Goal: Communication & Community: Connect with others

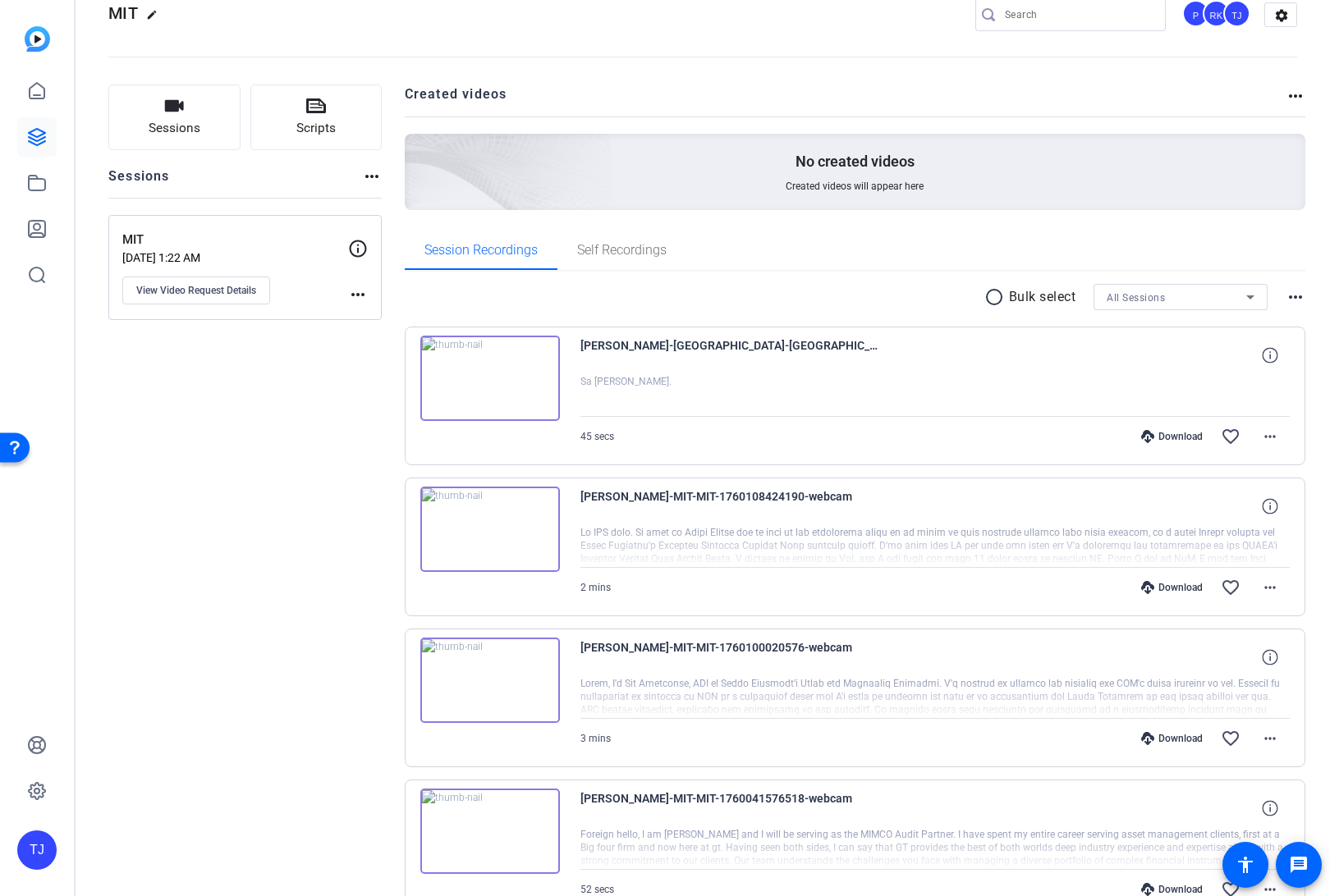
scroll to position [6, 0]
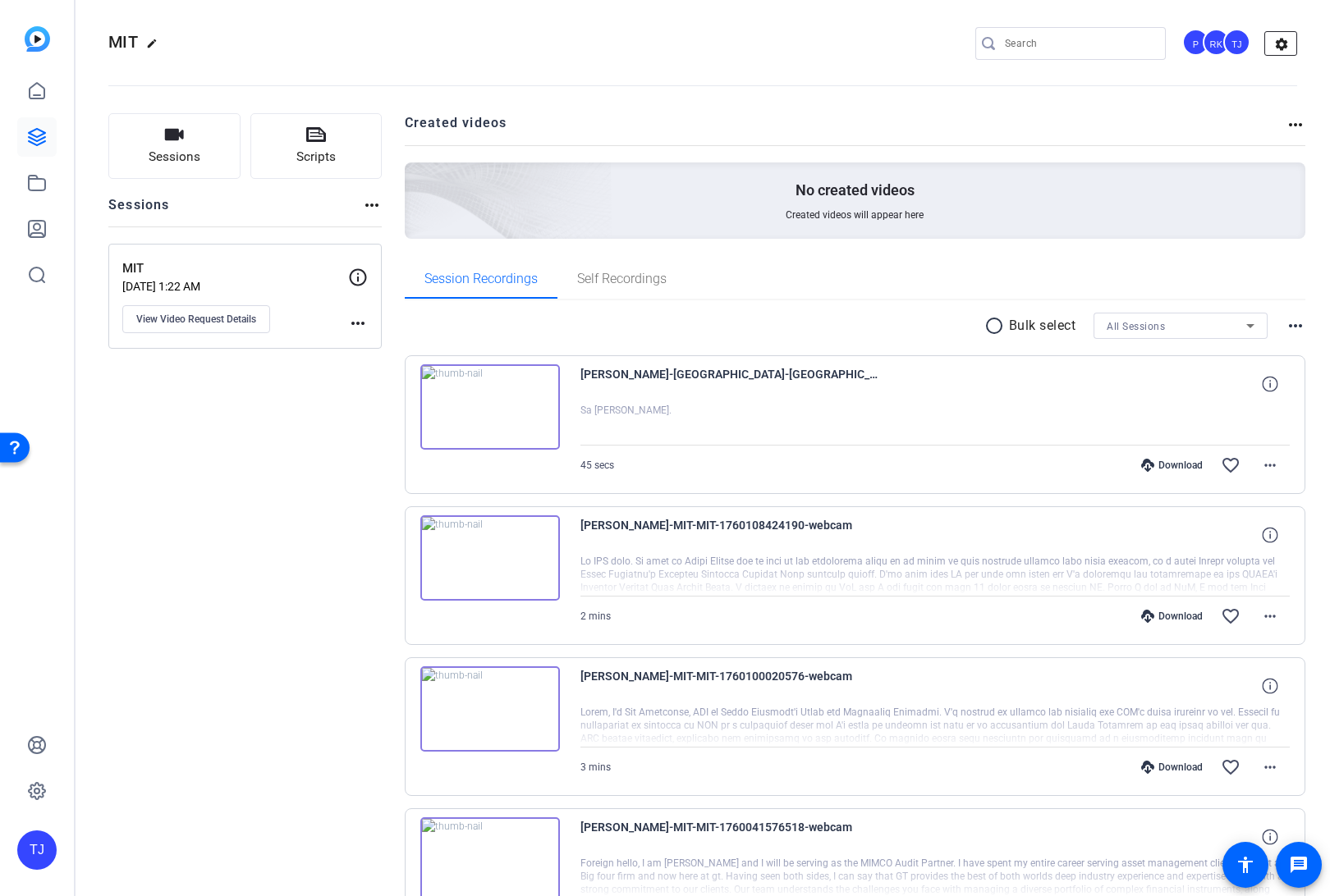
click at [1283, 44] on mat-icon "settings" at bounding box center [1281, 44] width 33 height 25
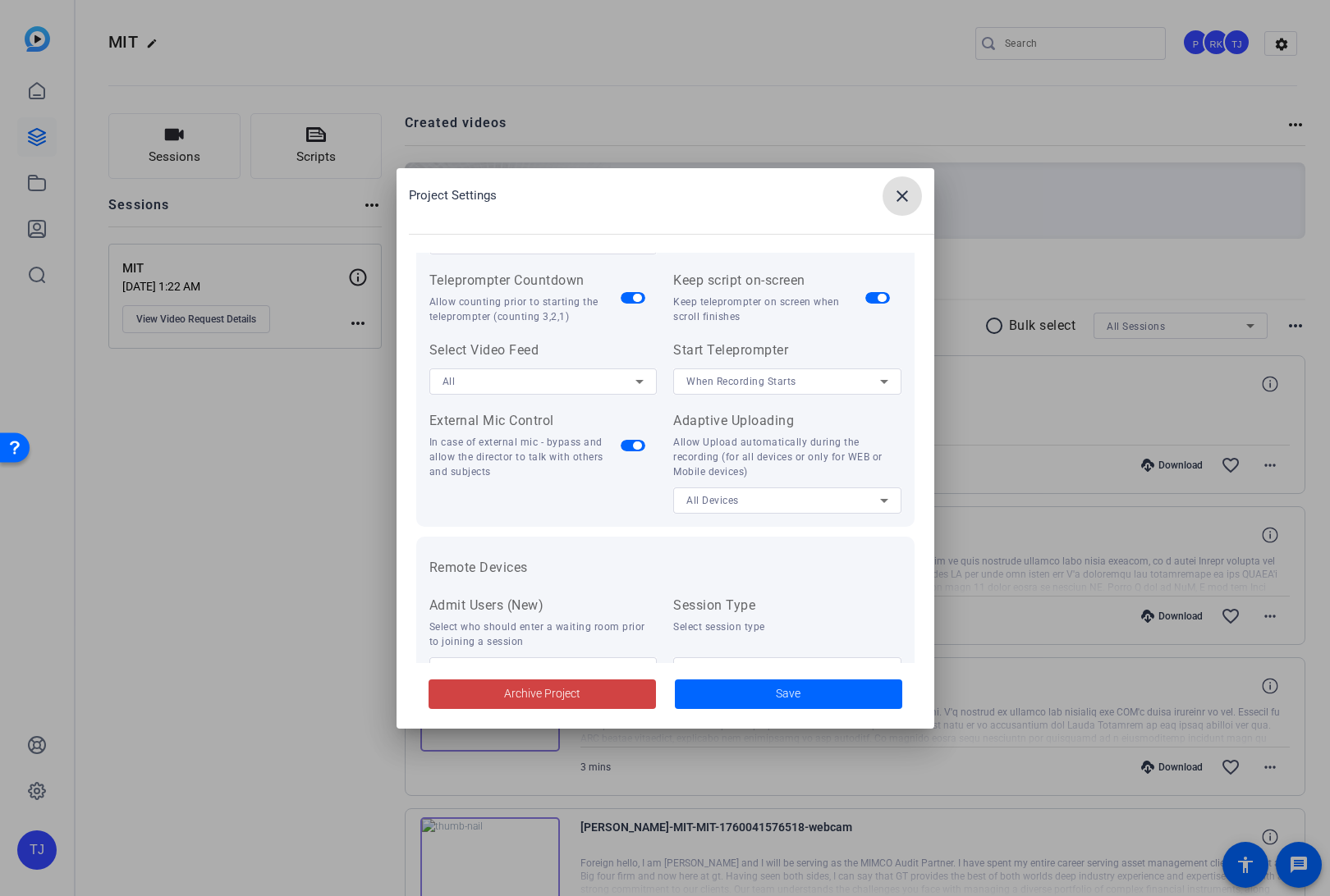
scroll to position [339, 0]
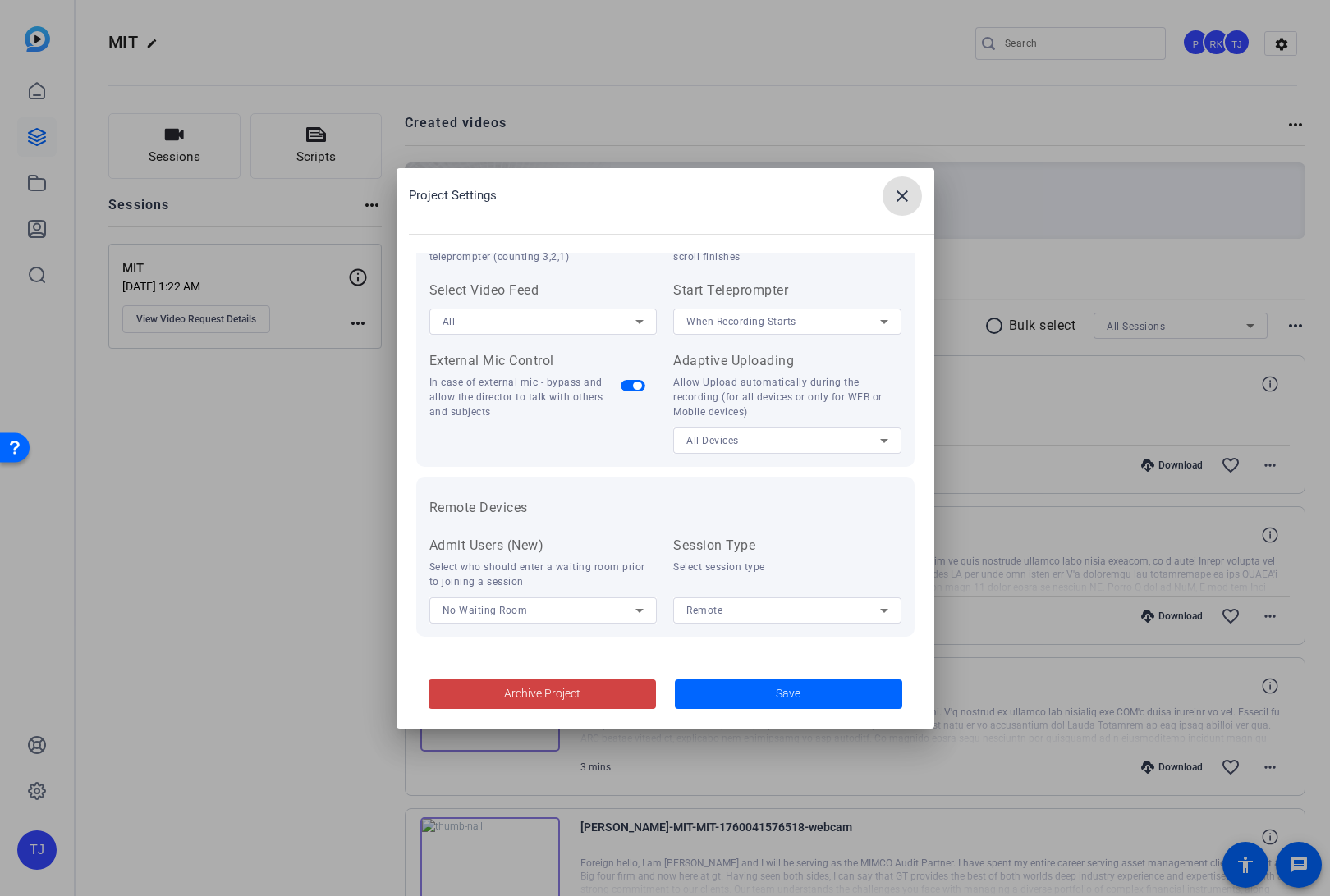
click at [903, 196] on mat-icon "close" at bounding box center [902, 196] width 19 height 19
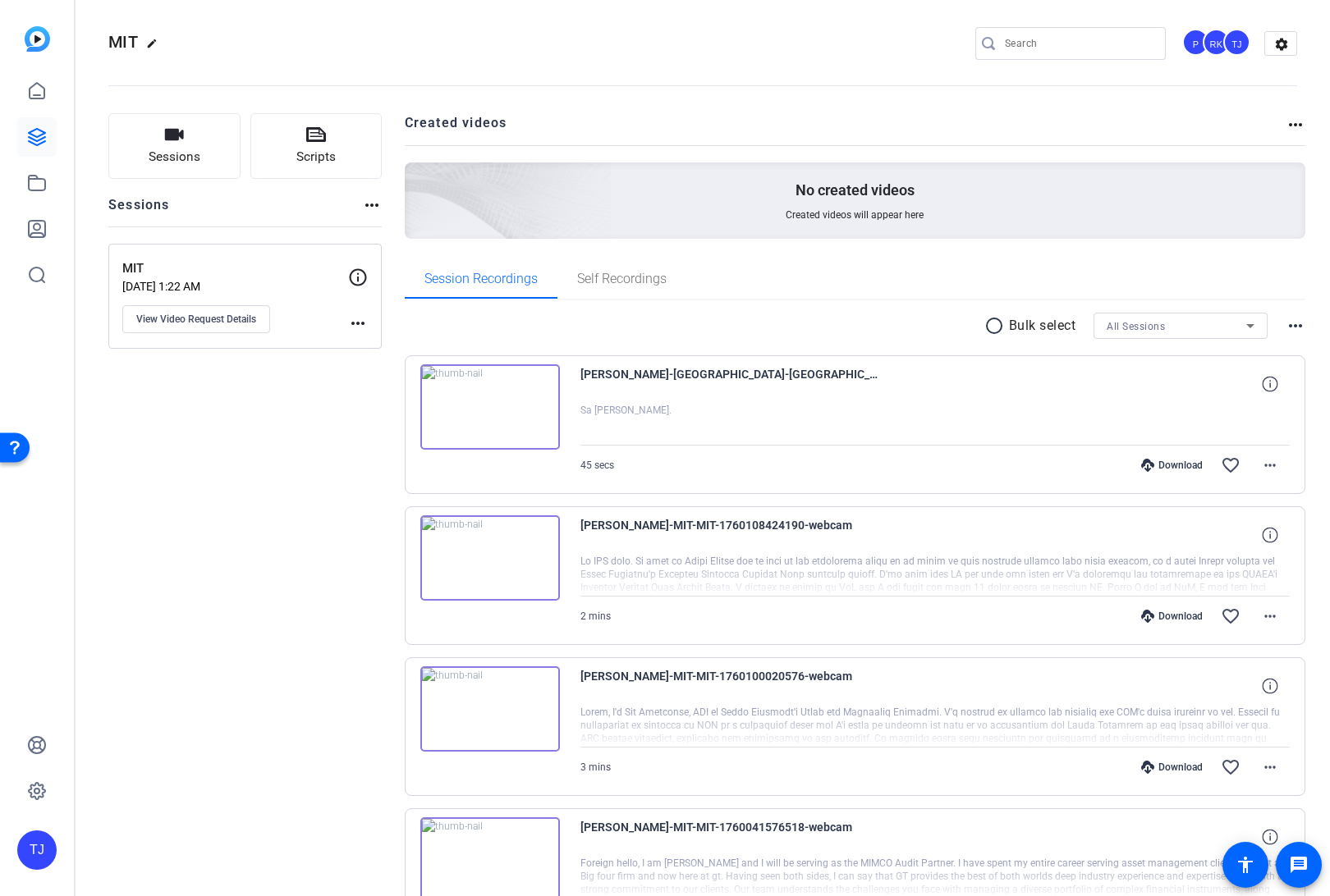
click at [1211, 52] on div "RK" at bounding box center [1216, 41] width 27 height 27
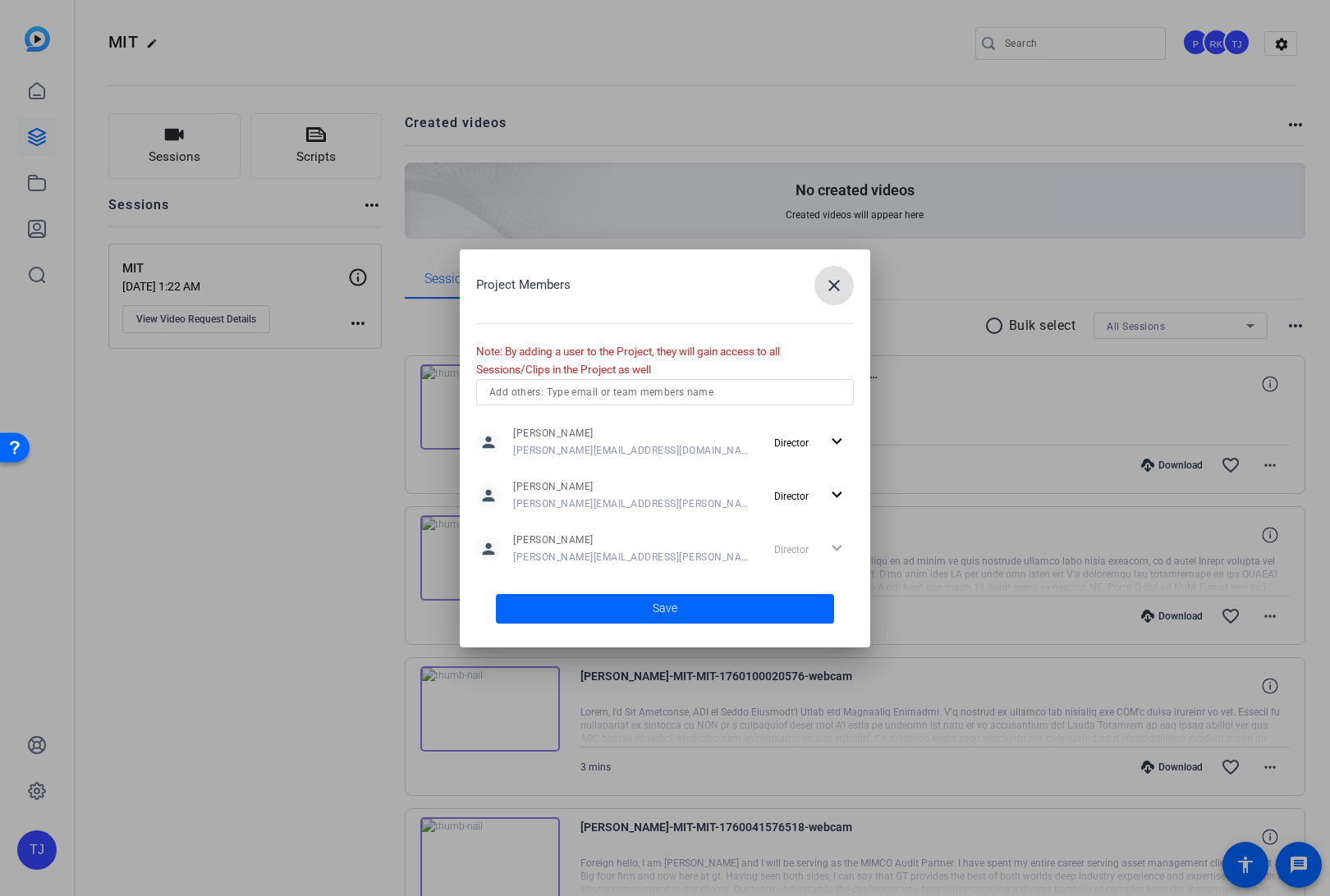
click at [603, 393] on input "text" at bounding box center [665, 391] width 351 height 19
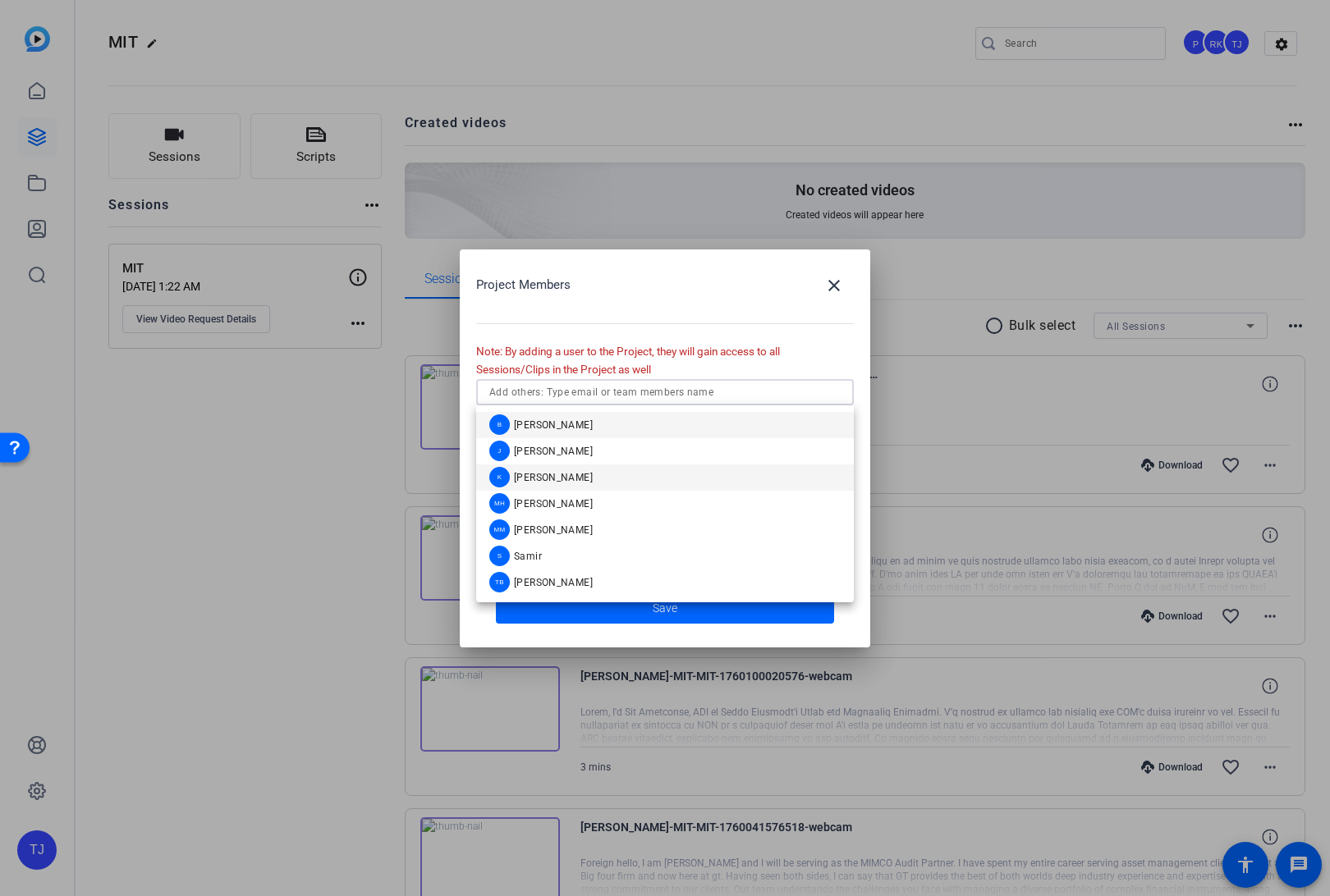
click at [559, 477] on mat-option "K [PERSON_NAME]" at bounding box center [665, 478] width 378 height 27
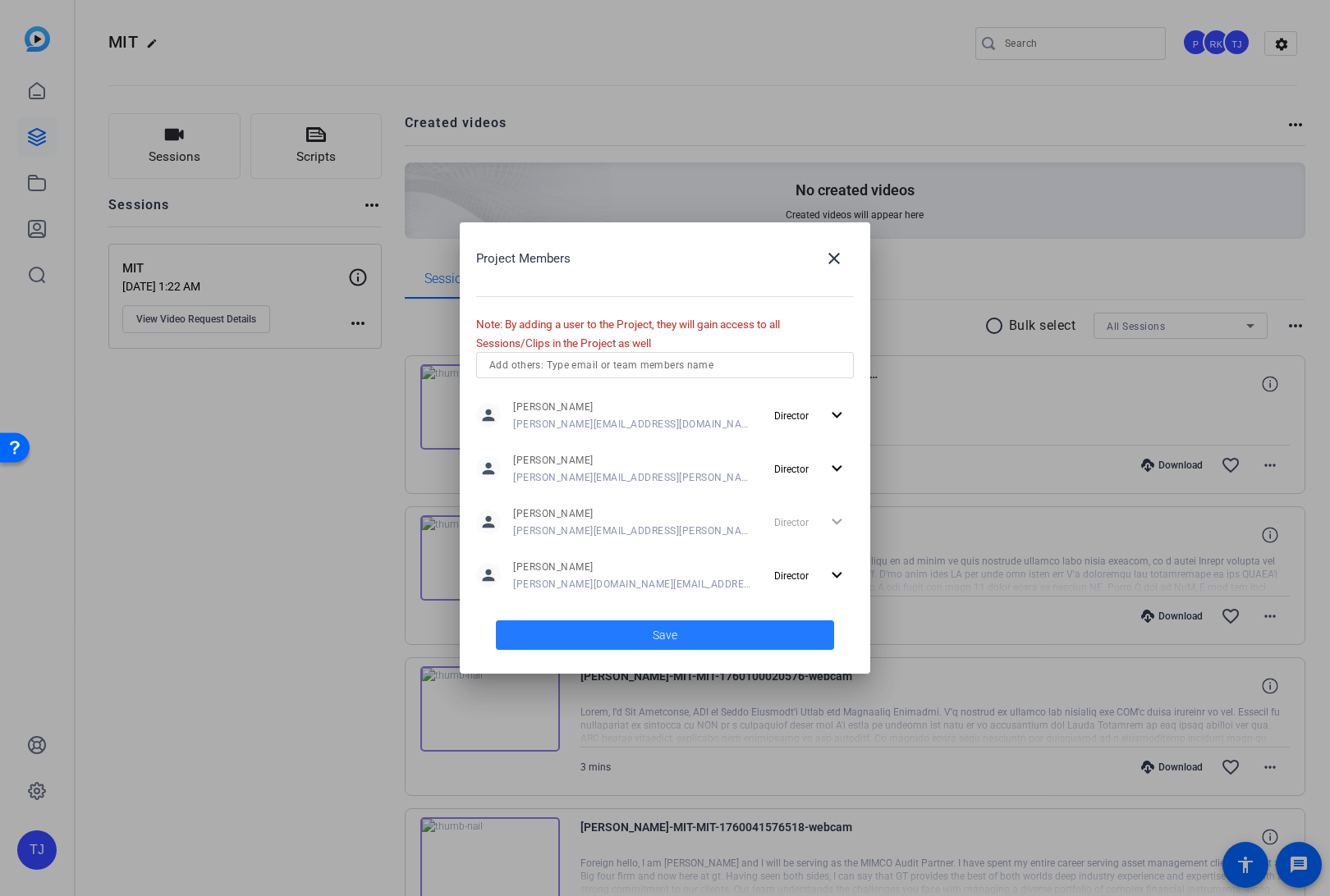
click at [651, 627] on span at bounding box center [665, 635] width 338 height 40
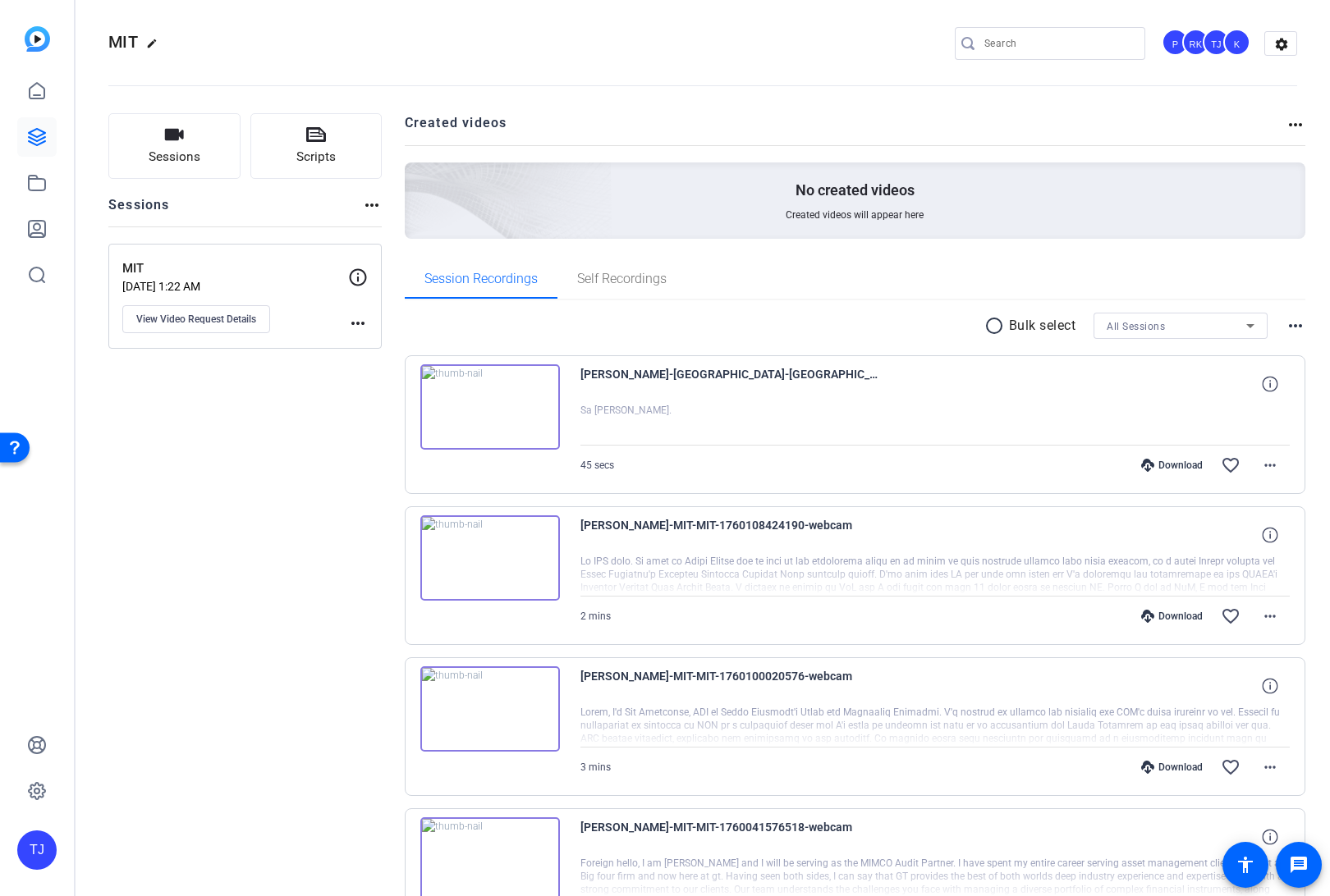
click at [486, 409] on img at bounding box center [490, 407] width 140 height 85
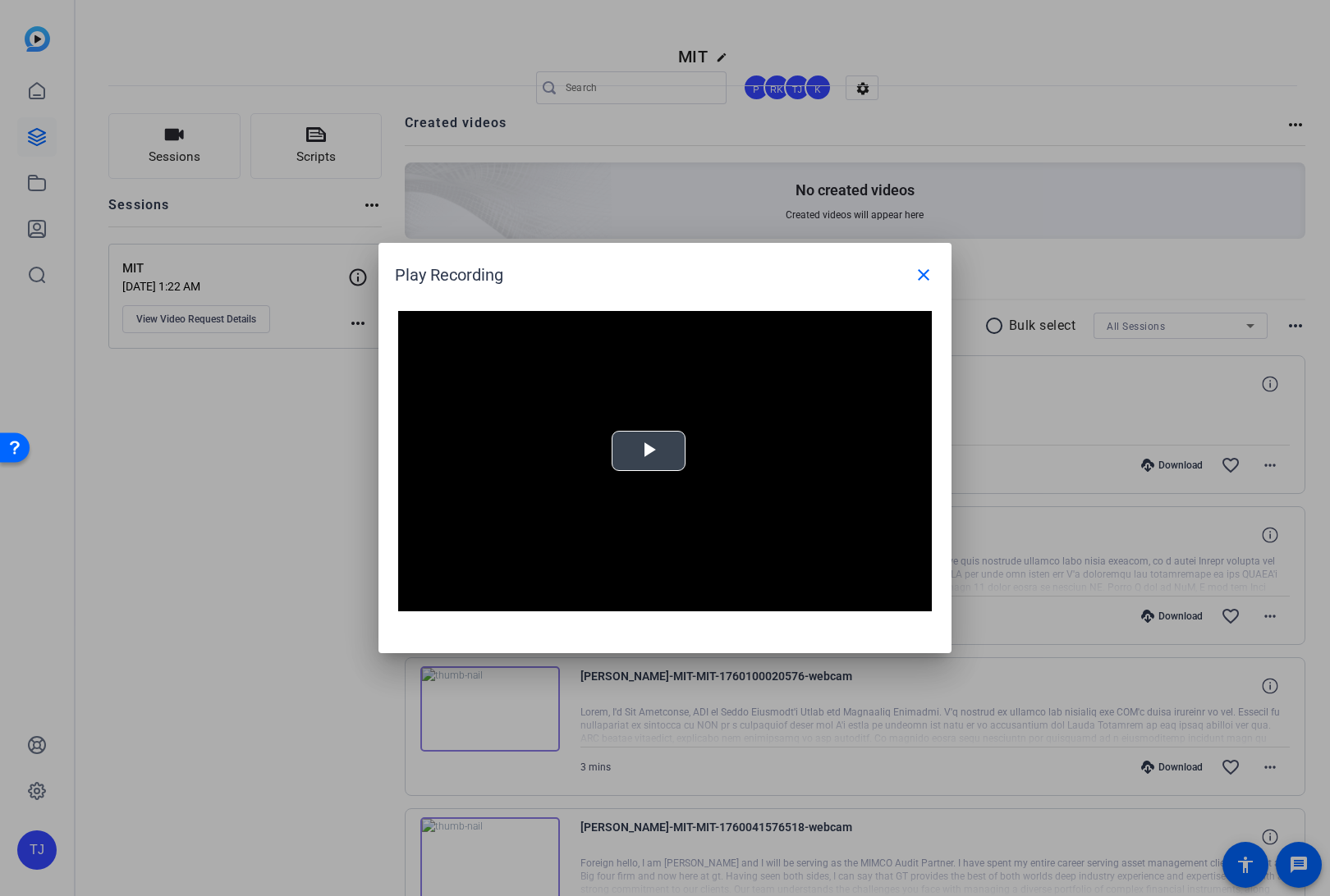
click at [649, 451] on span "Video Player" at bounding box center [649, 451] width 0 height 0
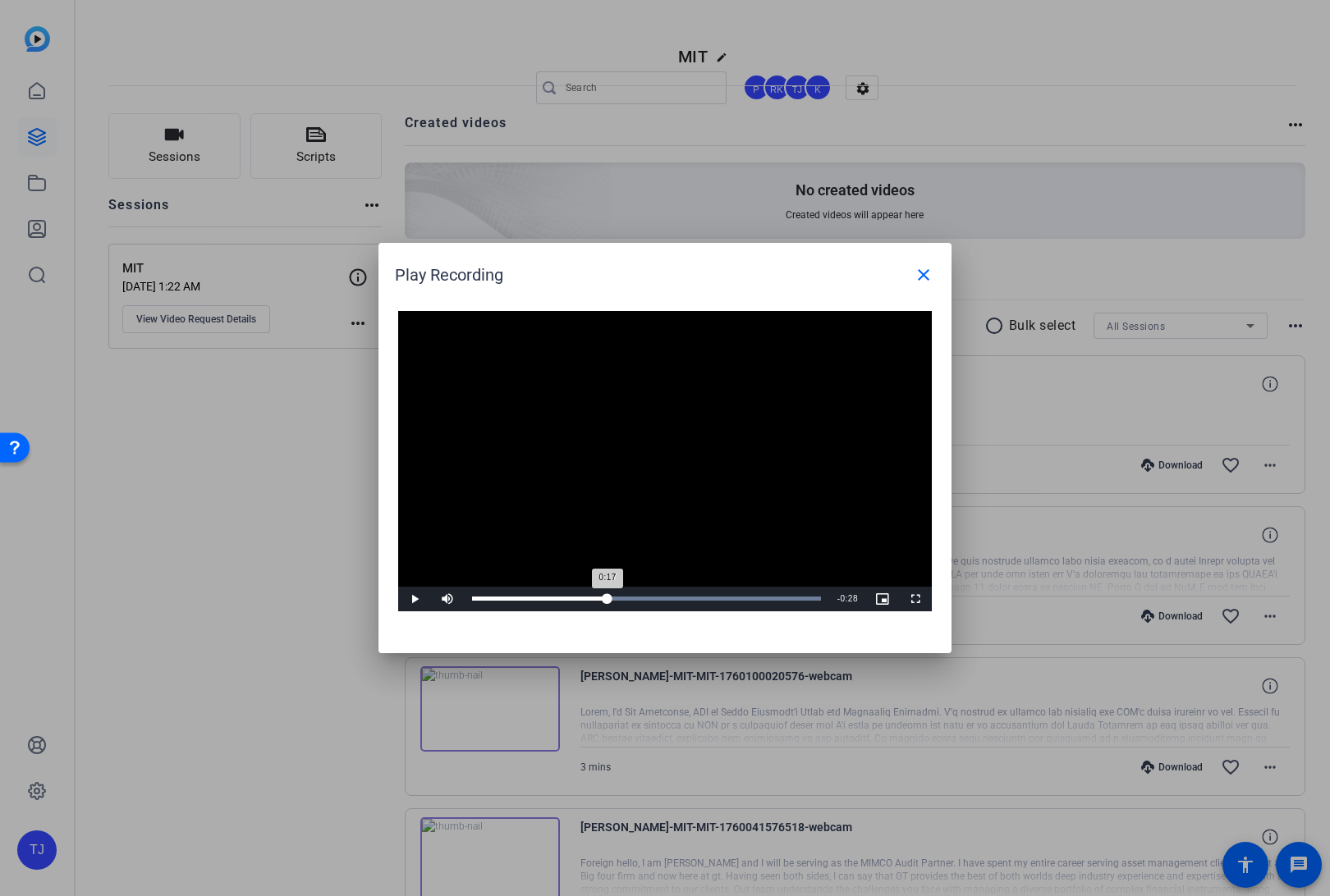
click at [608, 596] on div "Loaded : 100.00% 0:17 0:17" at bounding box center [647, 598] width 349 height 4
click at [694, 596] on div "Loaded : 100.00% 0:28 0:28" at bounding box center [647, 598] width 349 height 4
click at [749, 594] on div "Loaded : 100.00% 0:34 0:29" at bounding box center [646, 599] width 365 height 25
click at [448, 599] on span "Video Player" at bounding box center [448, 599] width 33 height 0
click at [452, 599] on span "Video Player" at bounding box center [448, 599] width 33 height 0
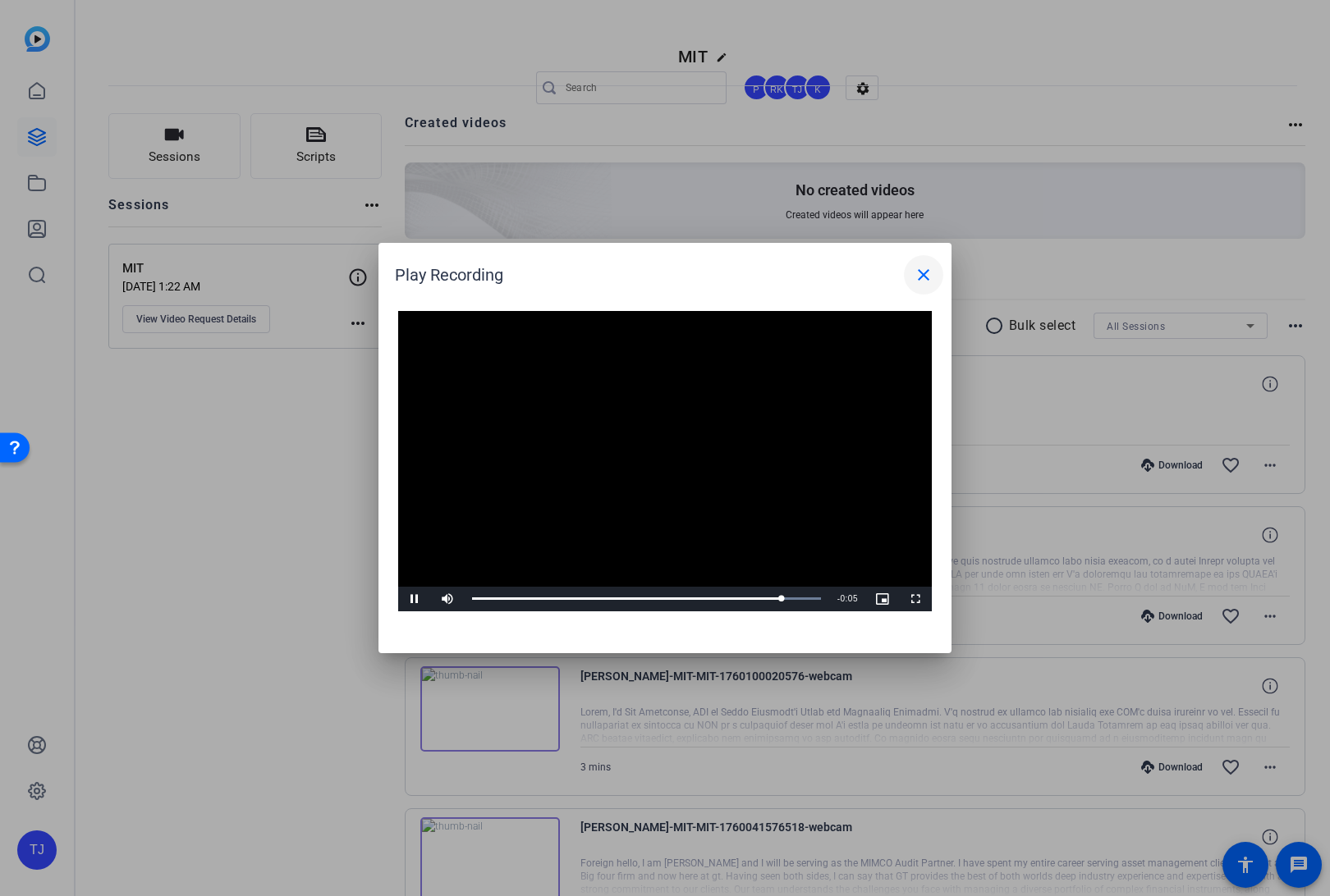
click at [926, 270] on mat-icon "close" at bounding box center [923, 274] width 19 height 19
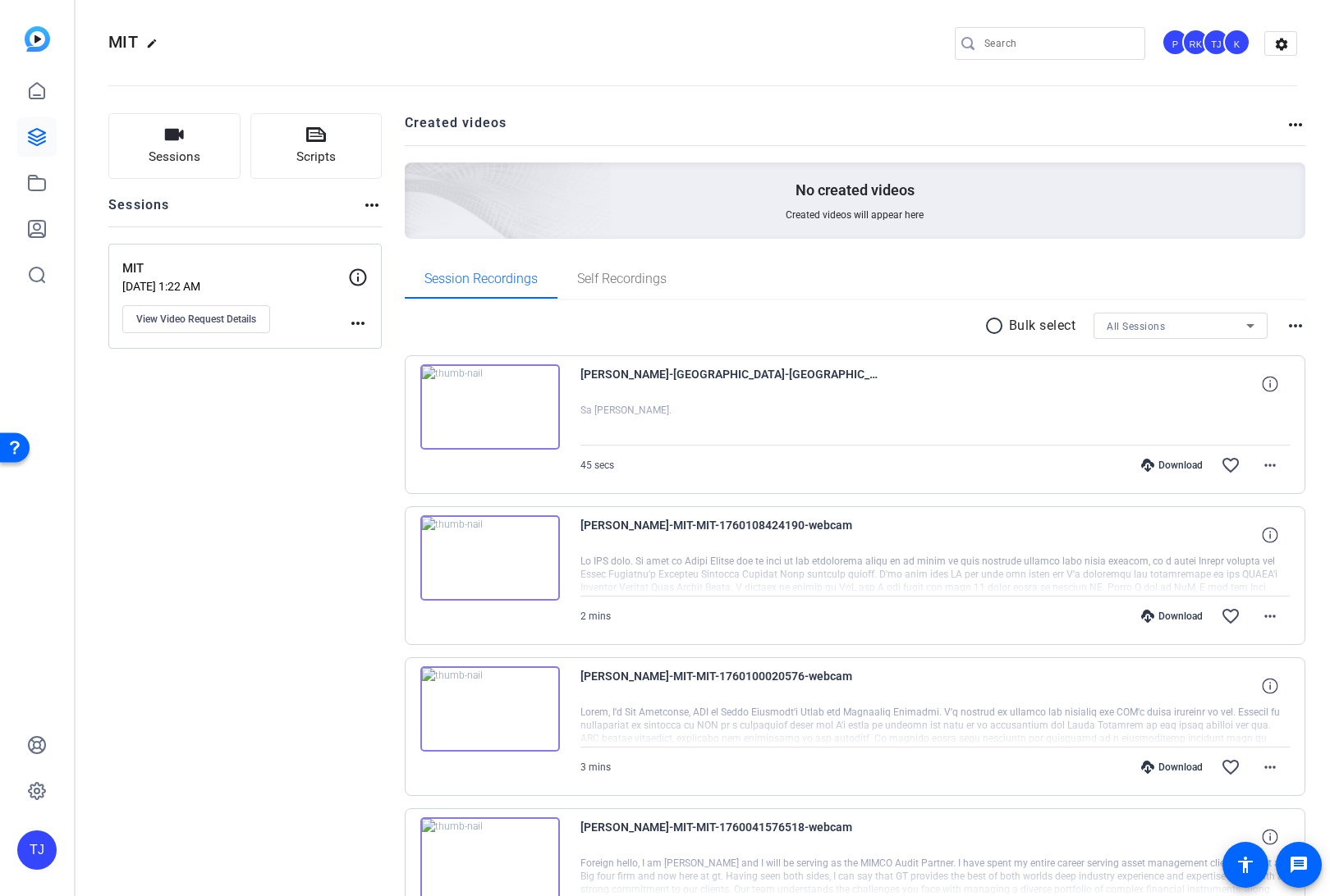
click at [492, 560] on img at bounding box center [490, 558] width 140 height 85
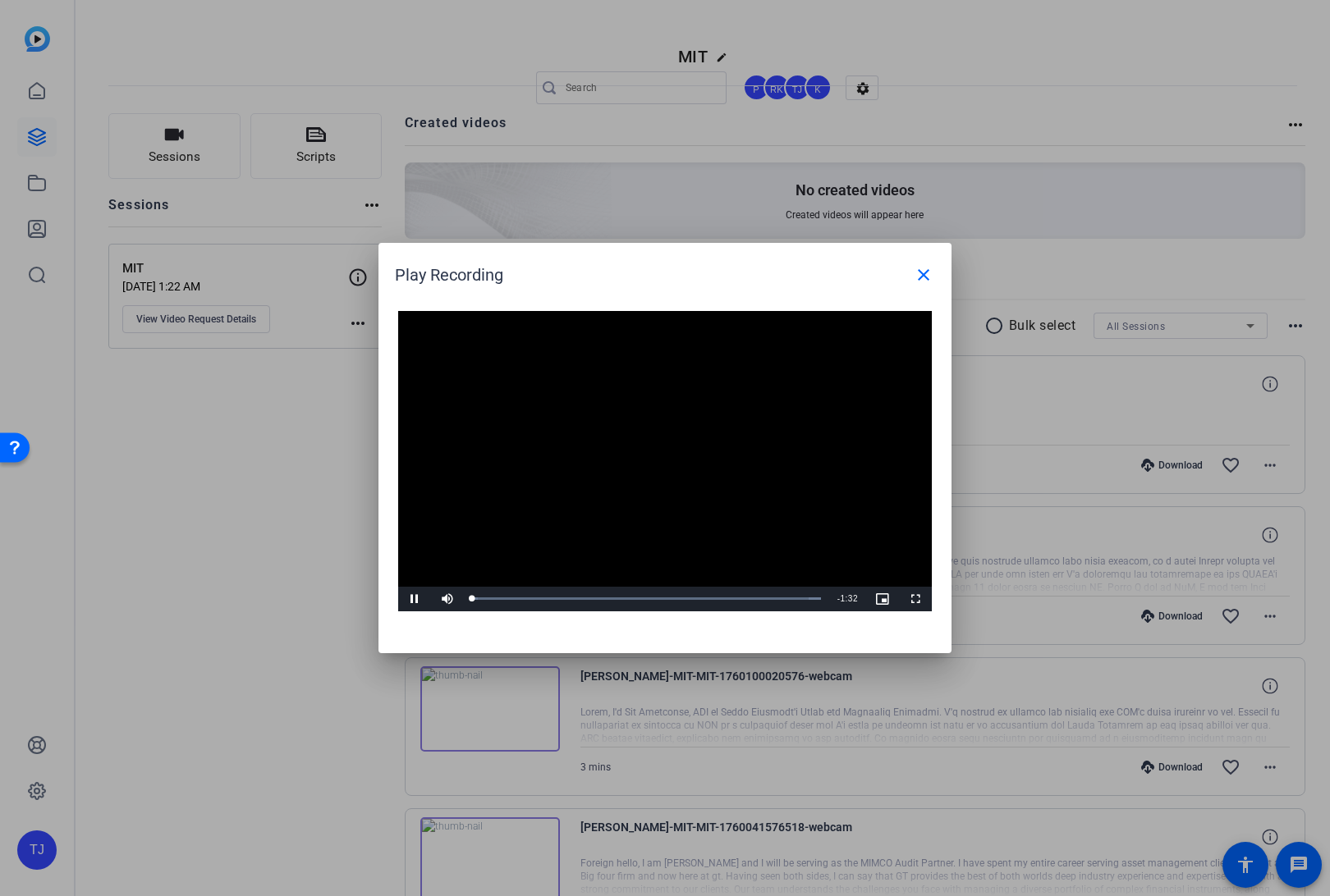
click at [662, 444] on video "Video Player" at bounding box center [665, 461] width 534 height 301
click at [415, 599] on span "Video Player" at bounding box center [415, 599] width 33 height 0
click at [414, 599] on span "Video Player" at bounding box center [415, 599] width 33 height 0
click at [929, 273] on mat-icon "close" at bounding box center [923, 274] width 19 height 19
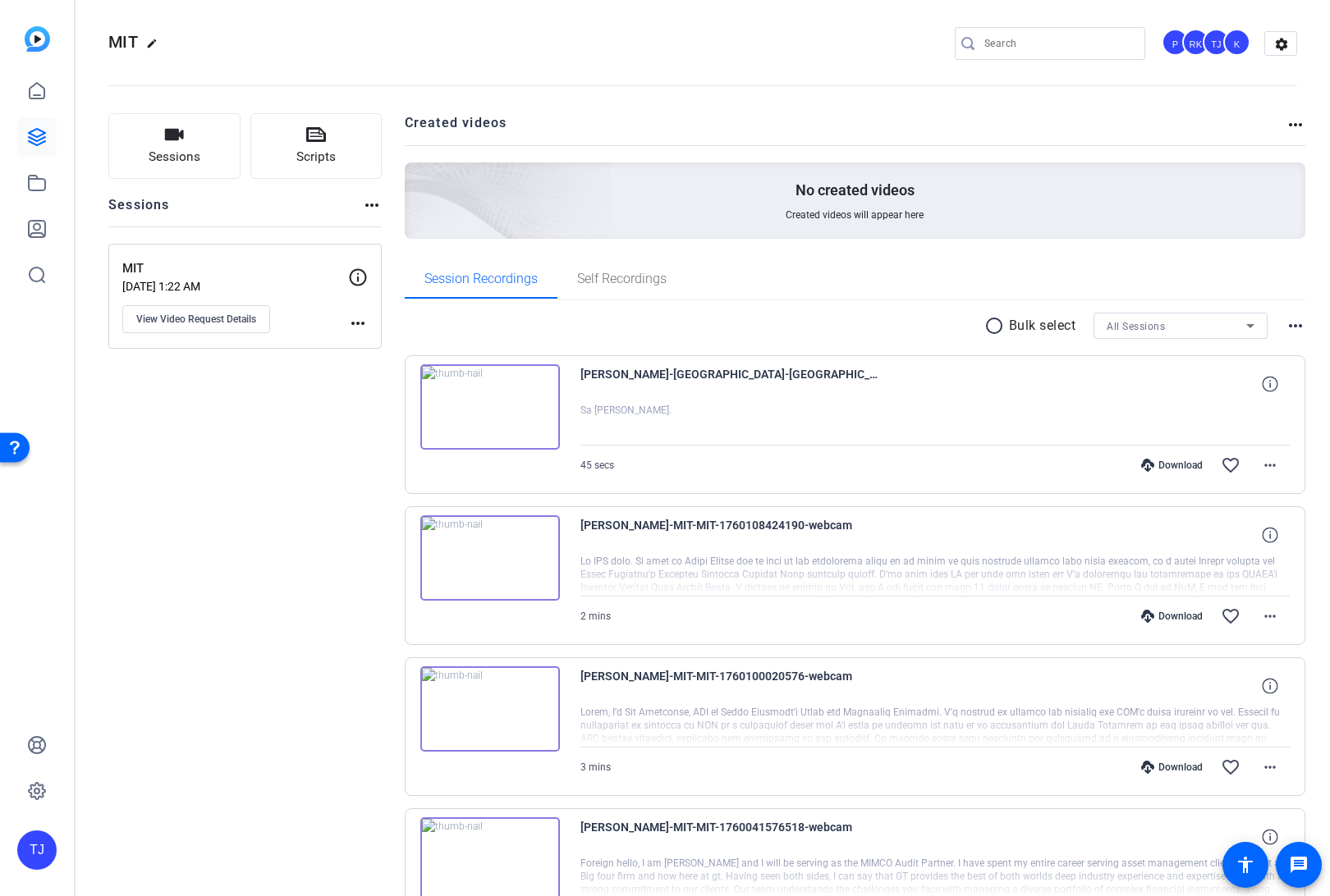
click at [487, 405] on img at bounding box center [490, 407] width 140 height 85
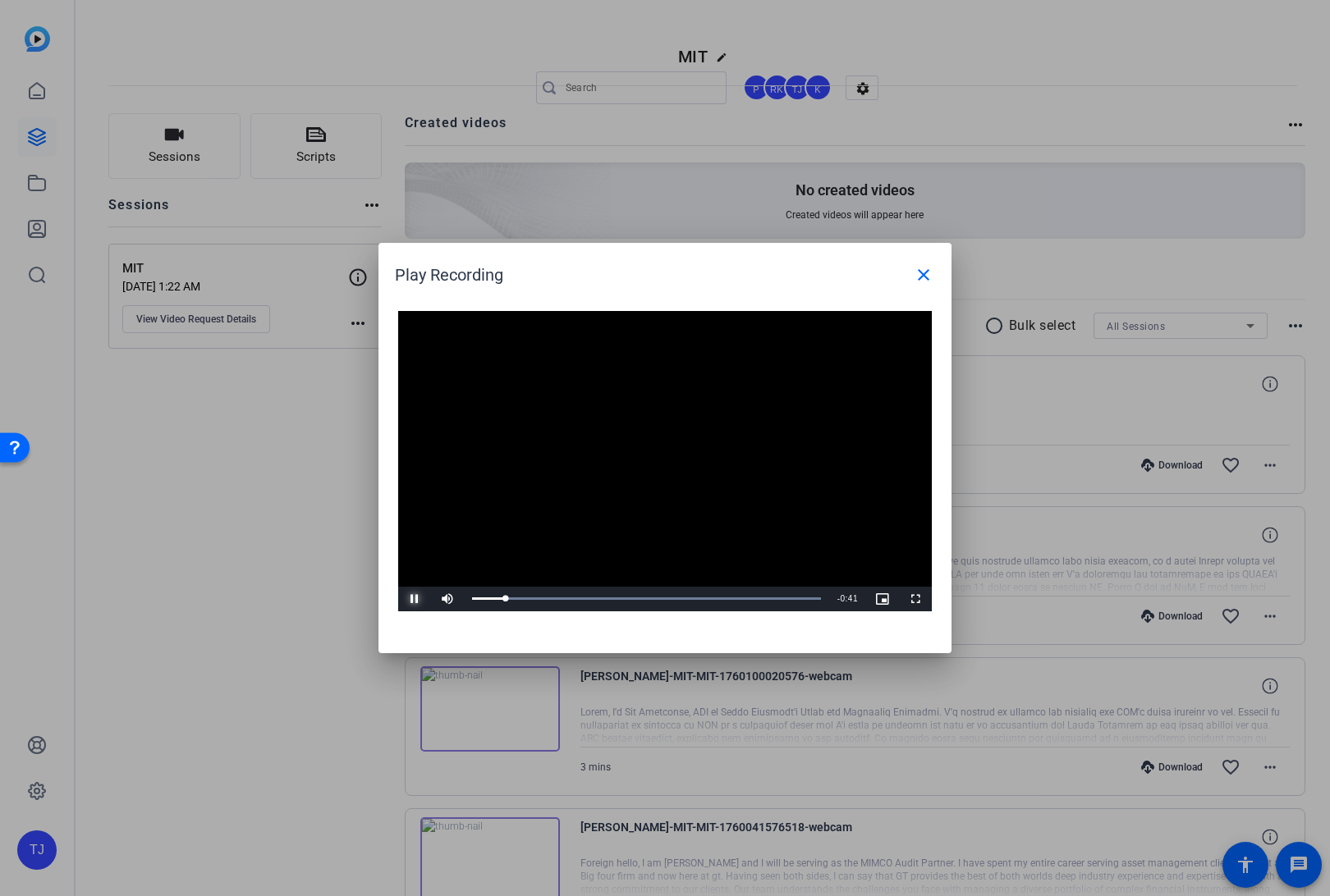
click at [415, 599] on span "Video Player" at bounding box center [415, 599] width 33 height 0
click at [919, 268] on mat-icon "close" at bounding box center [923, 274] width 19 height 19
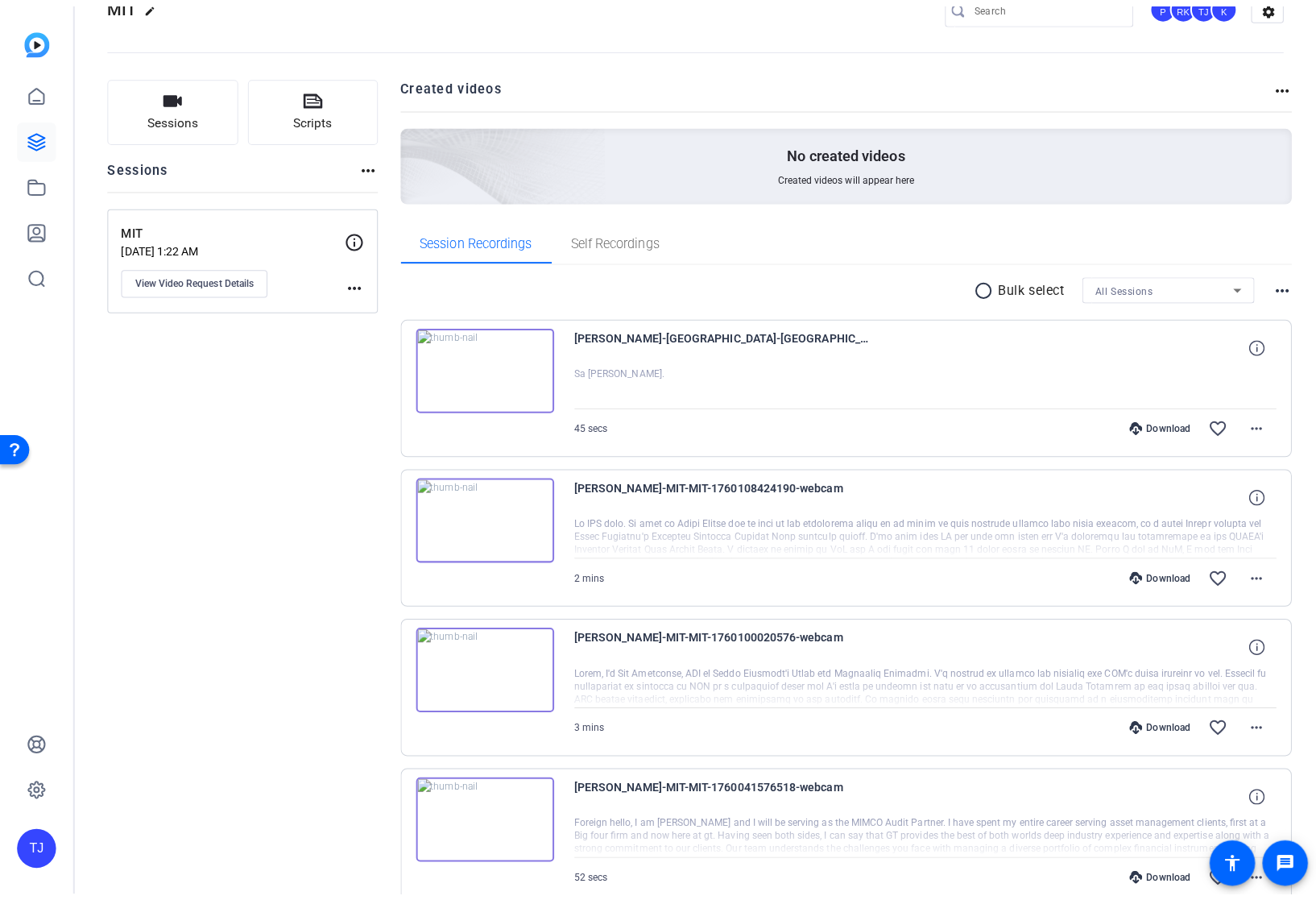
scroll to position [0, 0]
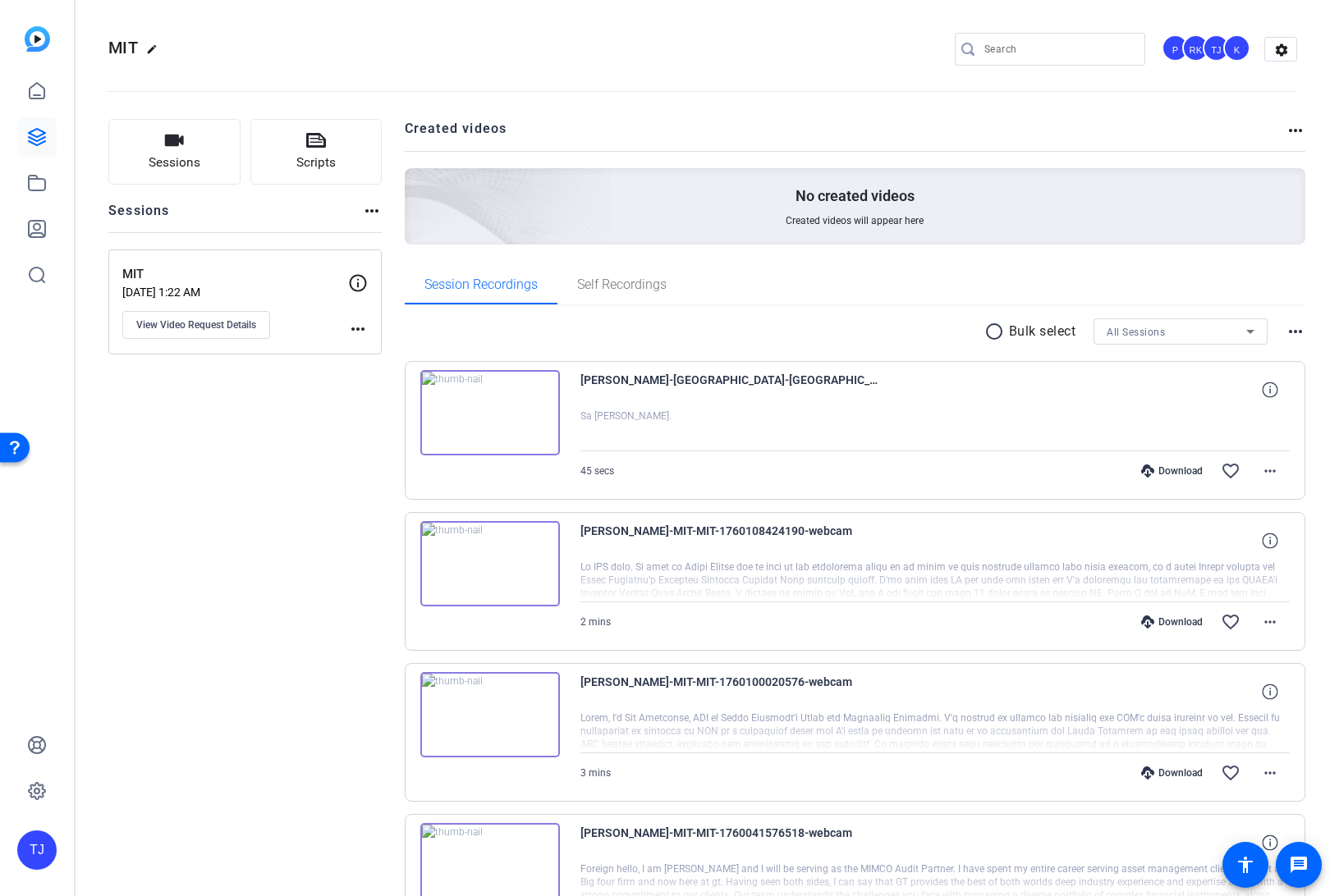
click at [500, 421] on img at bounding box center [490, 413] width 140 height 85
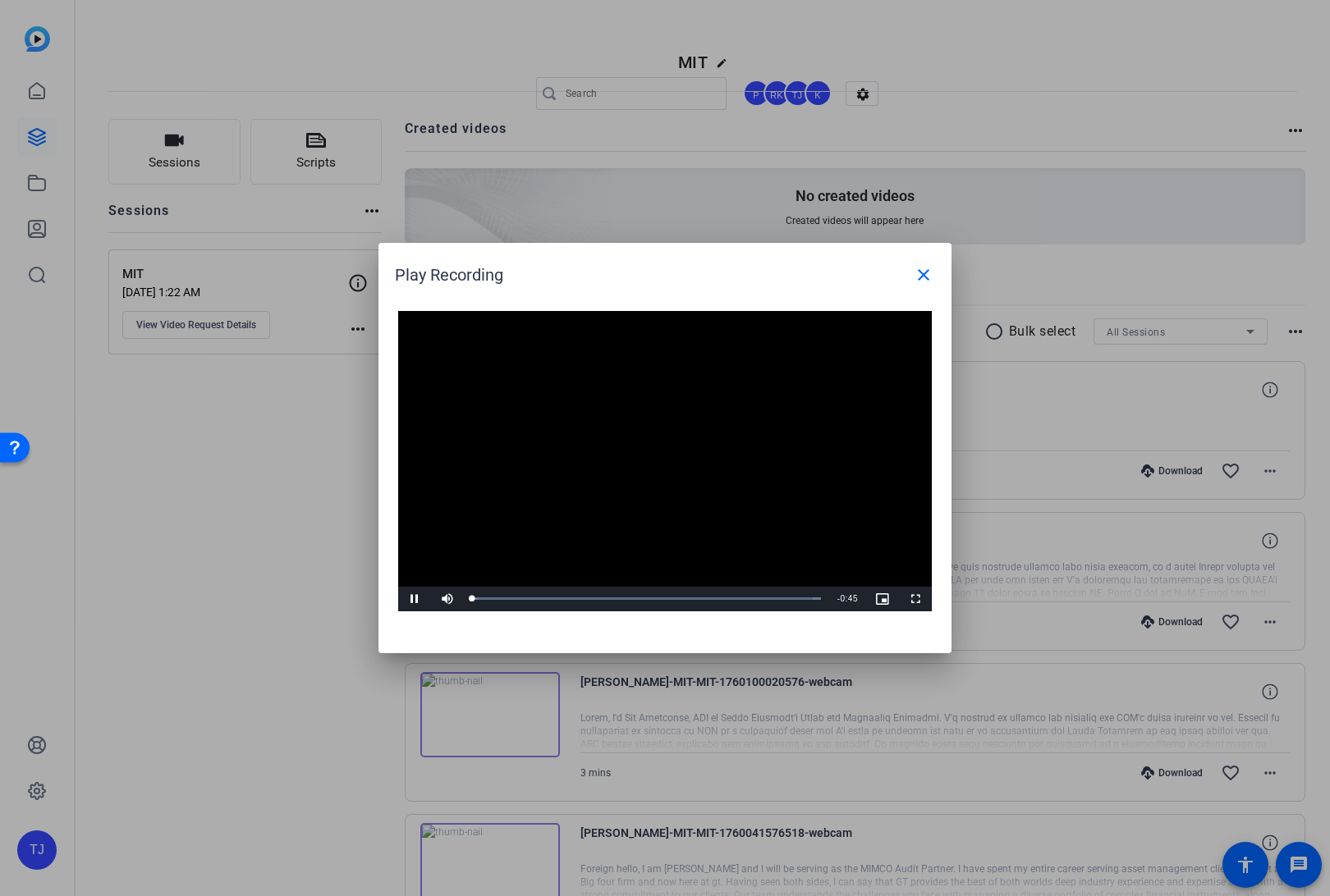
click at [631, 448] on div "Video Player is loading. Play Video Pause Mute Current Time 0:00 / Duration 0:4…" at bounding box center [665, 461] width 534 height 301
click at [412, 599] on span "Video Player" at bounding box center [415, 599] width 33 height 0
click at [926, 264] on span at bounding box center [923, 275] width 40 height 40
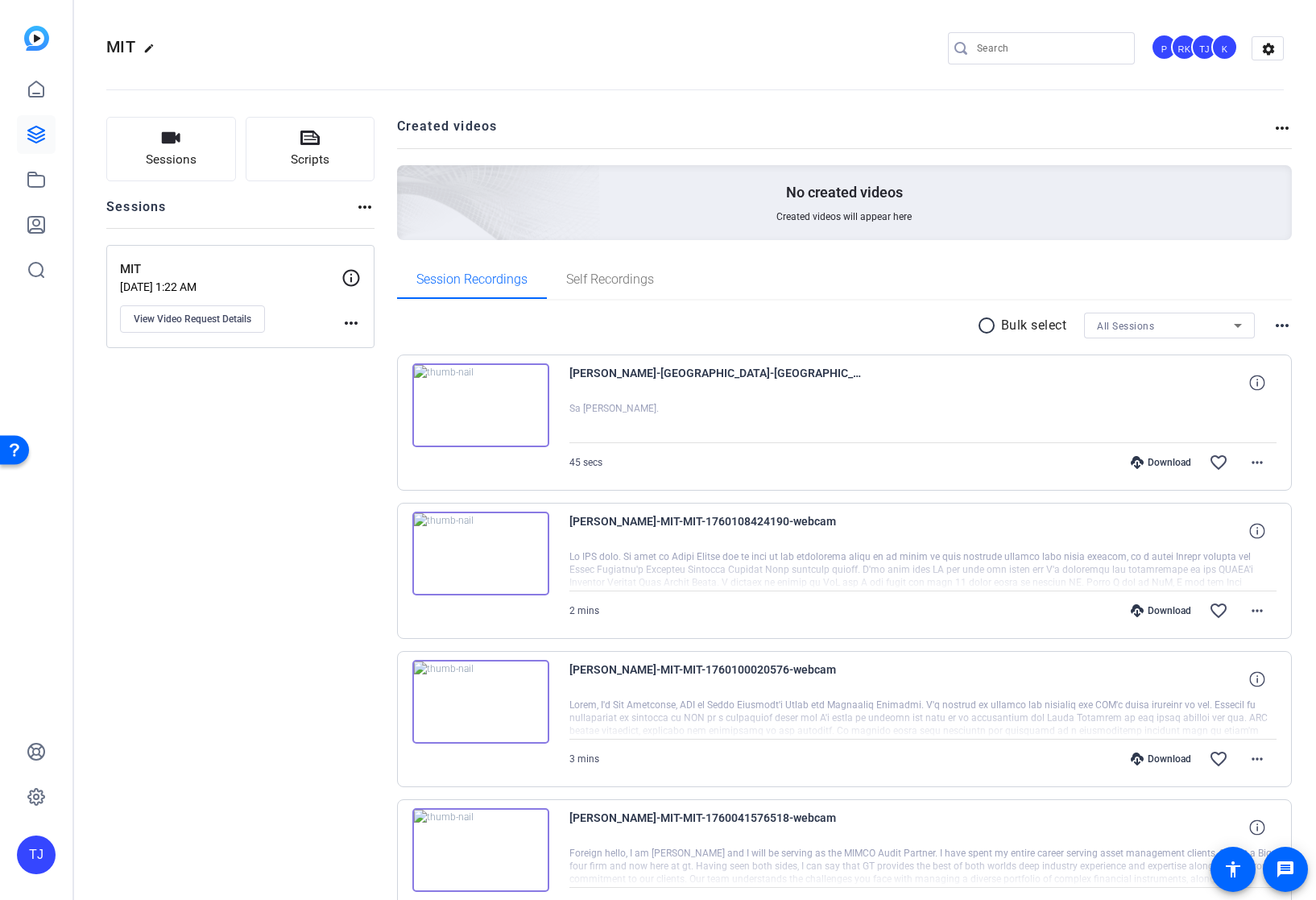
click at [567, 372] on div "[PERSON_NAME]-[GEOGRAPHIC_DATA]-[GEOGRAPHIC_DATA]-1760110171780-webcam Sa [PERS…" at bounding box center [844, 422] width 896 height 136
click at [603, 274] on span "Self Recordings" at bounding box center [610, 280] width 87 height 13
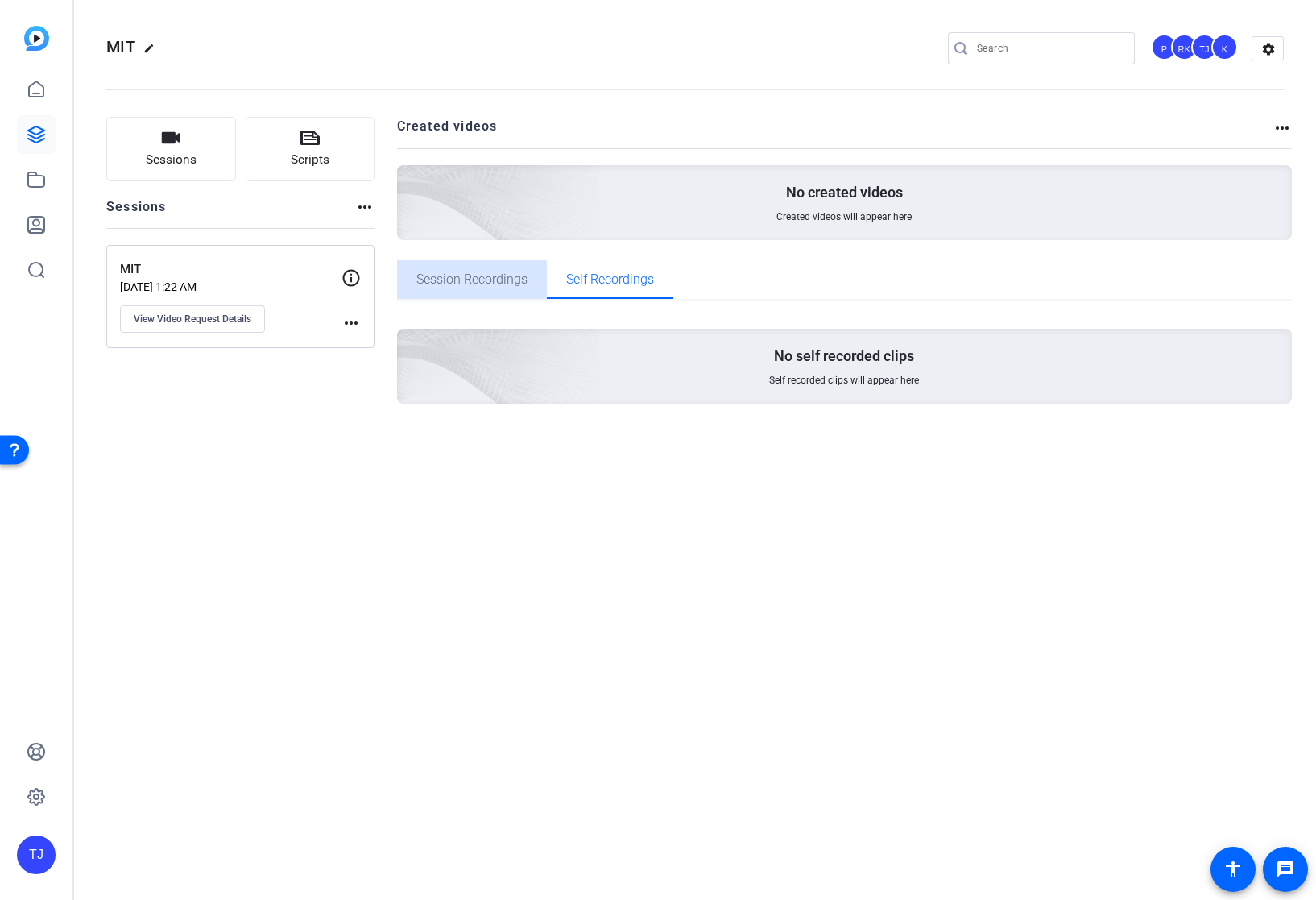
click at [465, 282] on span "Session Recordings" at bounding box center [472, 280] width 111 height 13
